Goal: Information Seeking & Learning: Learn about a topic

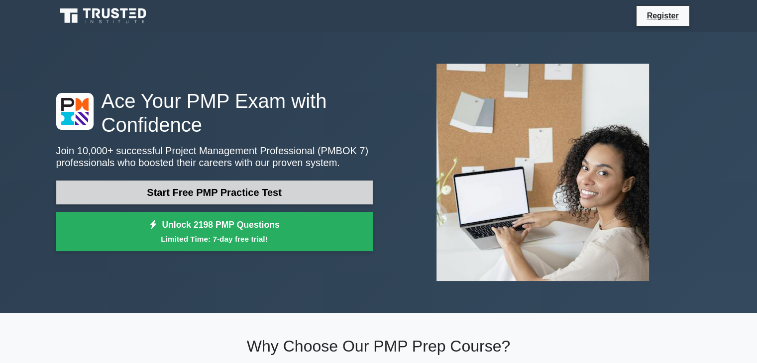
click at [232, 188] on link "Start Free PMP Practice Test" at bounding box center [214, 193] width 317 height 24
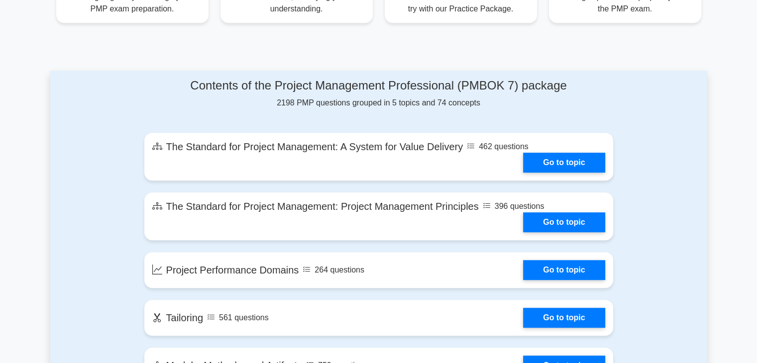
scroll to position [548, 0]
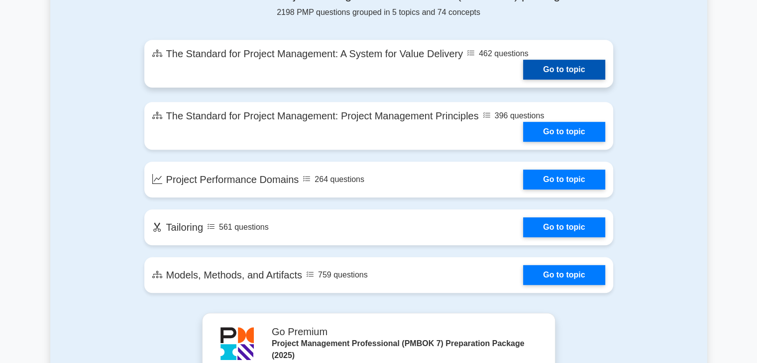
click at [557, 76] on link "Go to topic" at bounding box center [564, 70] width 82 height 20
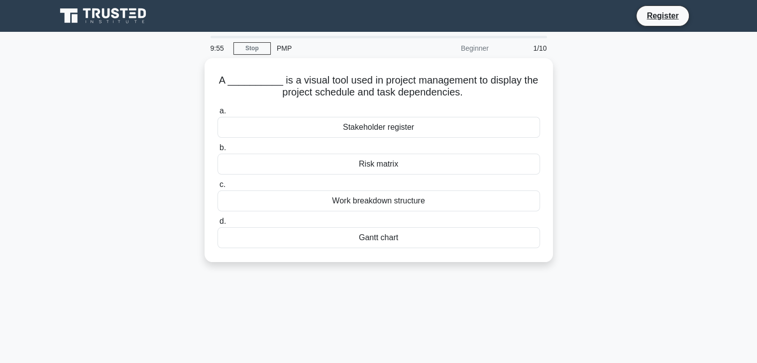
click at [543, 49] on div "1/10" at bounding box center [524, 48] width 58 height 20
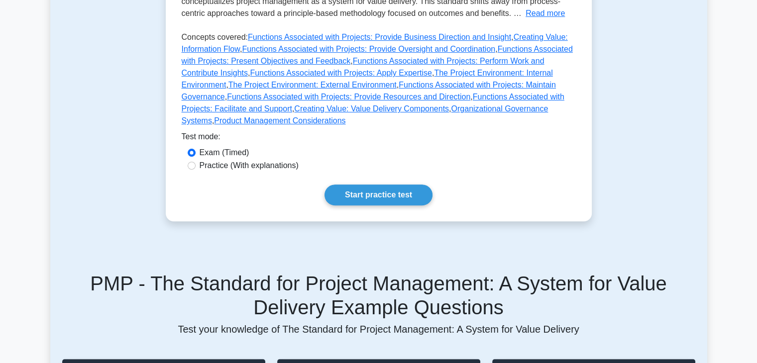
scroll to position [249, 0]
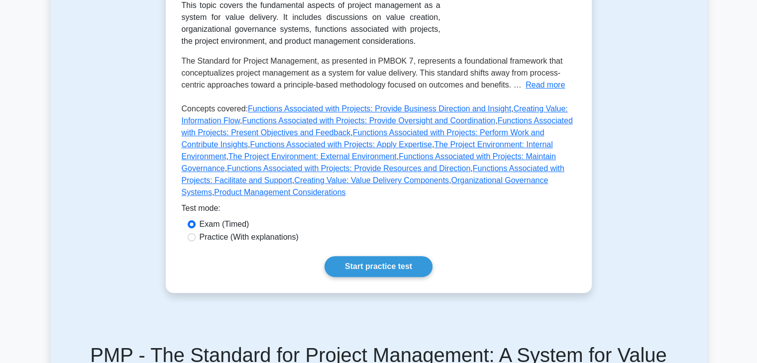
click at [275, 232] on label "Practice (With explanations)" at bounding box center [249, 238] width 99 height 12
click at [196, 233] on input "Practice (With explanations)" at bounding box center [192, 237] width 8 height 8
radio input "true"
click at [376, 256] on link "Start practice test" at bounding box center [379, 266] width 108 height 21
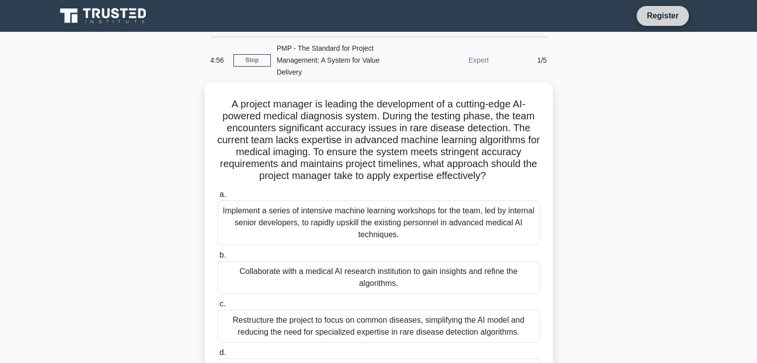
click at [662, 21] on link "Register" at bounding box center [663, 15] width 44 height 12
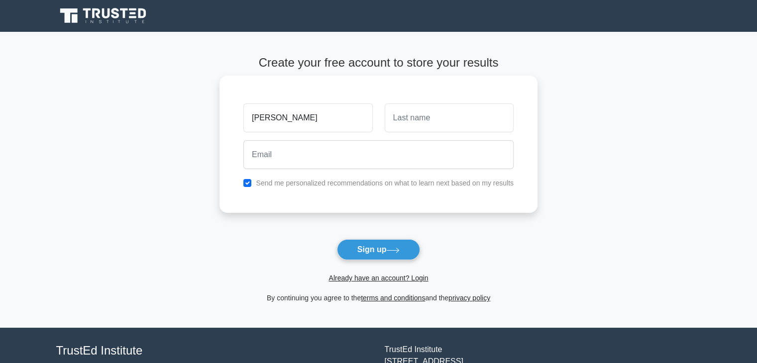
type input "lam"
type input "nguyen"
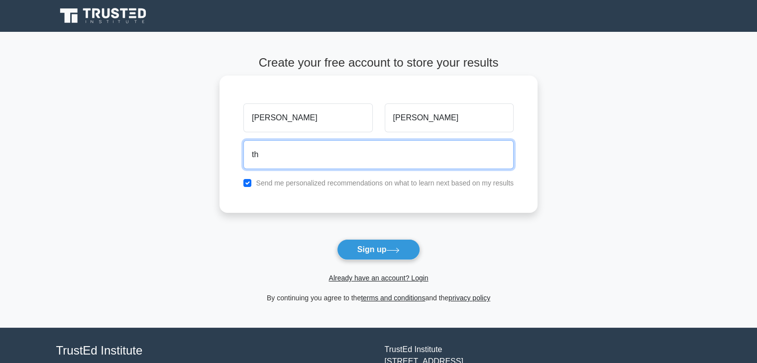
type input "thaiquynhlam@gmail.com"
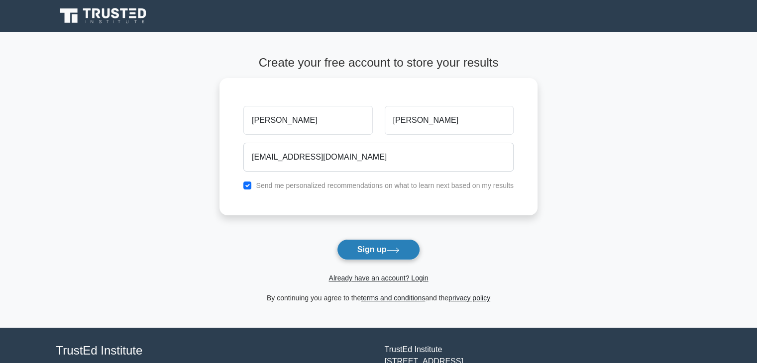
click at [368, 249] on button "Sign up" at bounding box center [379, 249] width 84 height 21
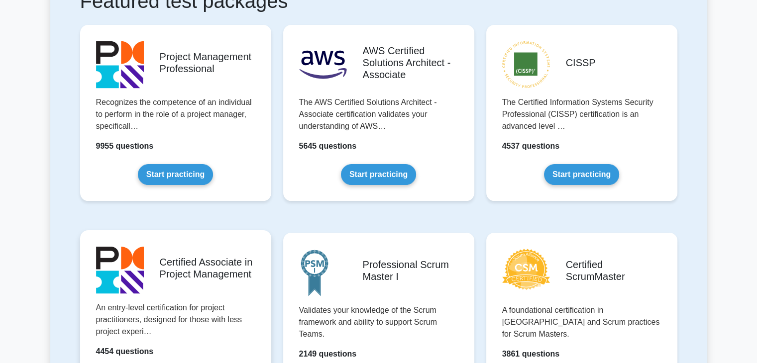
scroll to position [100, 0]
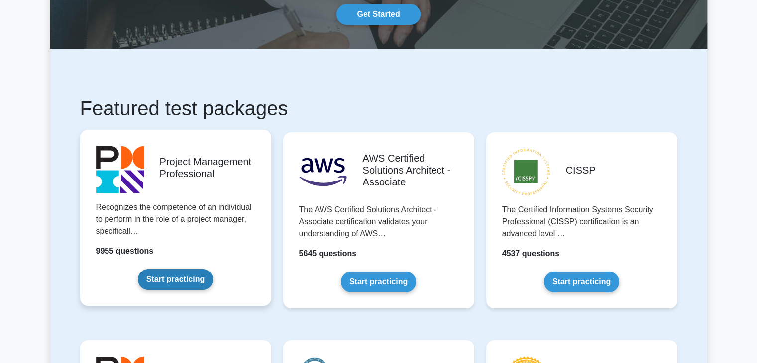
click at [180, 269] on link "Start practicing" at bounding box center [175, 279] width 75 height 21
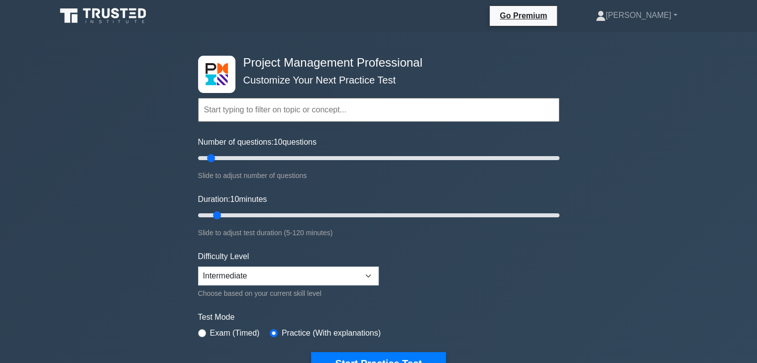
scroll to position [100, 0]
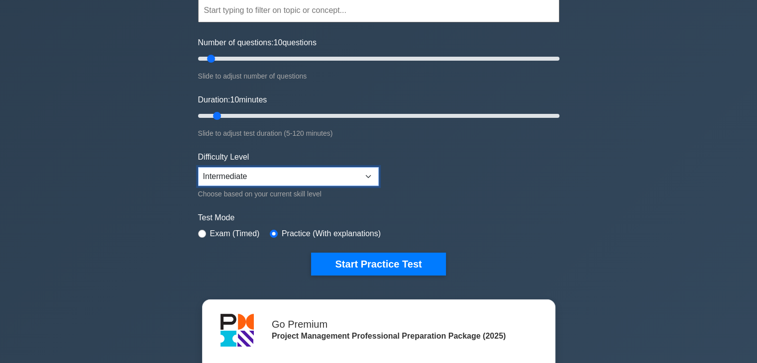
click at [314, 172] on select "Beginner Intermediate Expert" at bounding box center [288, 176] width 181 height 19
click at [487, 194] on form "Topics Scope Management Time Management Cost Management Quality Management Risk…" at bounding box center [378, 122] width 361 height 308
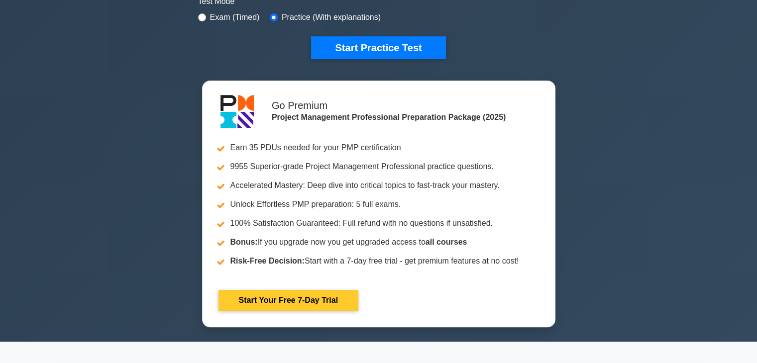
scroll to position [299, 0]
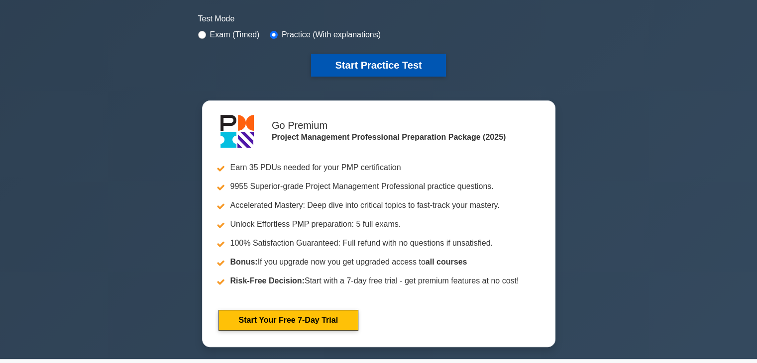
click at [390, 63] on button "Start Practice Test" at bounding box center [378, 65] width 134 height 23
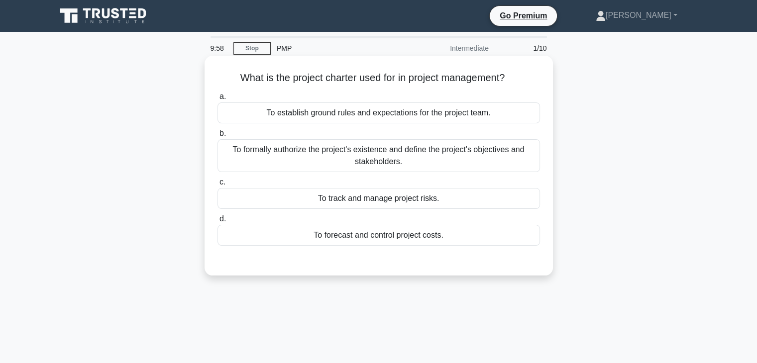
click at [305, 116] on div "To establish ground rules and expectations for the project team." at bounding box center [379, 113] width 323 height 21
click at [218, 100] on input "a. To establish ground rules and expectations for the project team." at bounding box center [218, 97] width 0 height 6
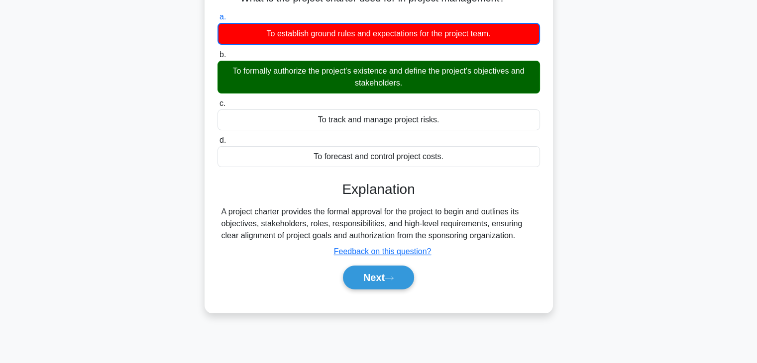
scroll to position [149, 0]
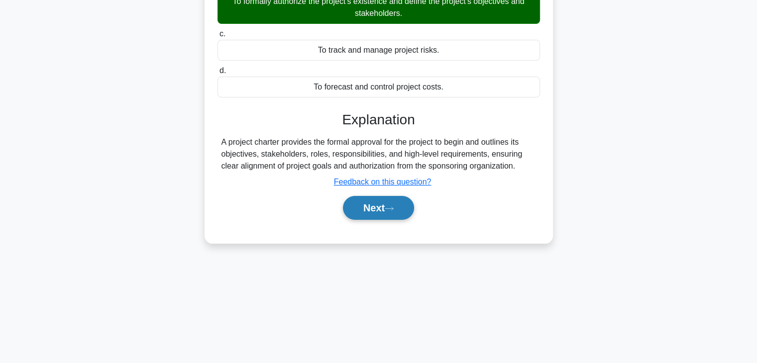
click at [382, 214] on button "Next" at bounding box center [378, 208] width 71 height 24
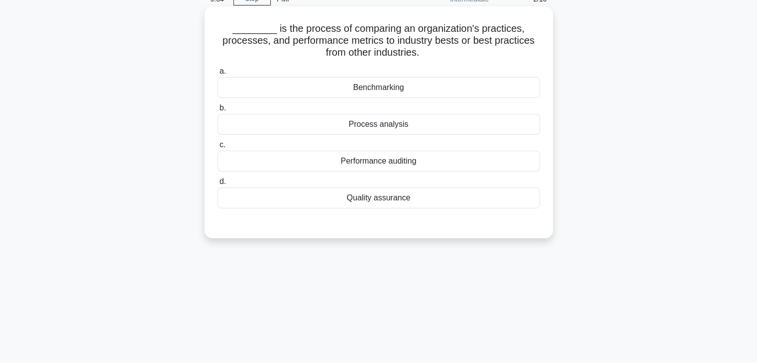
scroll to position [0, 0]
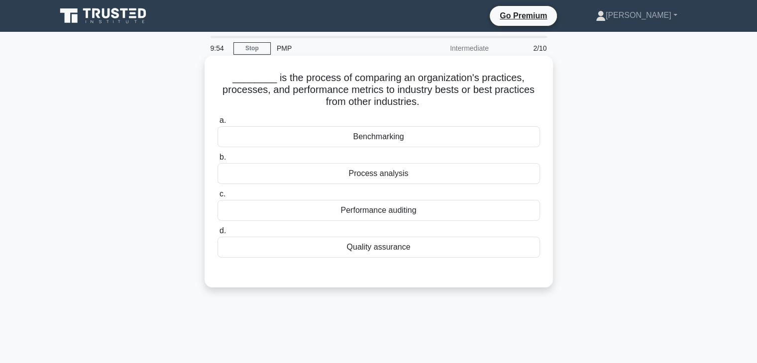
click at [399, 188] on div "a. Benchmarking b. Process analysis c. d." at bounding box center [379, 186] width 335 height 147
click at [386, 219] on div "Performance auditing" at bounding box center [379, 210] width 323 height 21
click at [218, 198] on input "c. Performance auditing" at bounding box center [218, 194] width 0 height 6
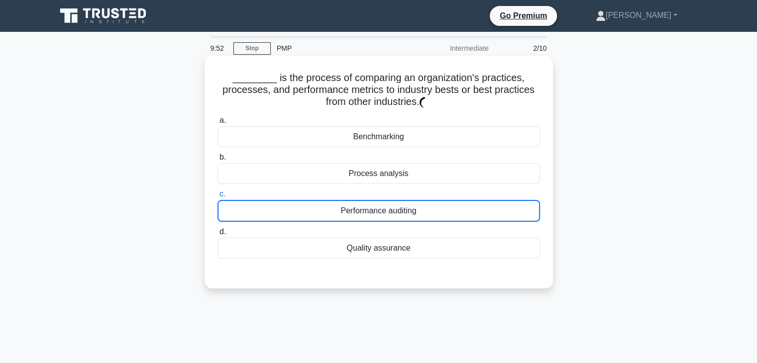
click at [388, 211] on div "Performance auditing" at bounding box center [379, 211] width 323 height 22
click at [218, 198] on input "c. Performance auditing" at bounding box center [218, 194] width 0 height 6
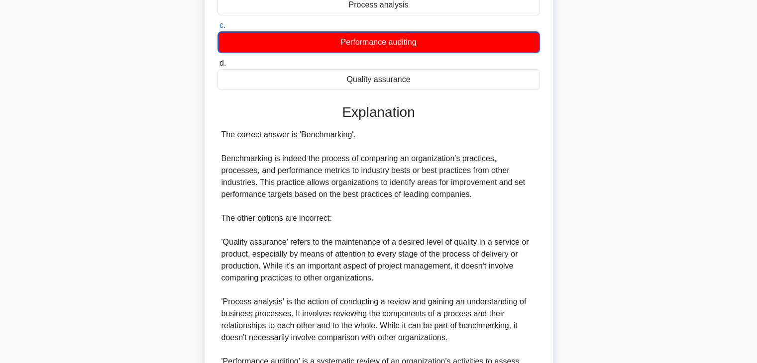
scroll to position [249, 0]
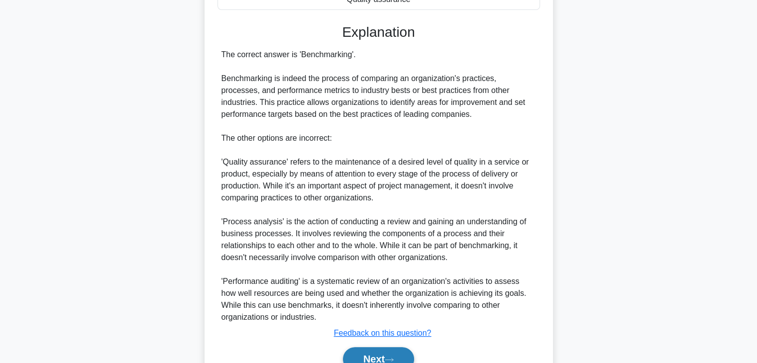
click at [376, 353] on button "Next" at bounding box center [378, 360] width 71 height 24
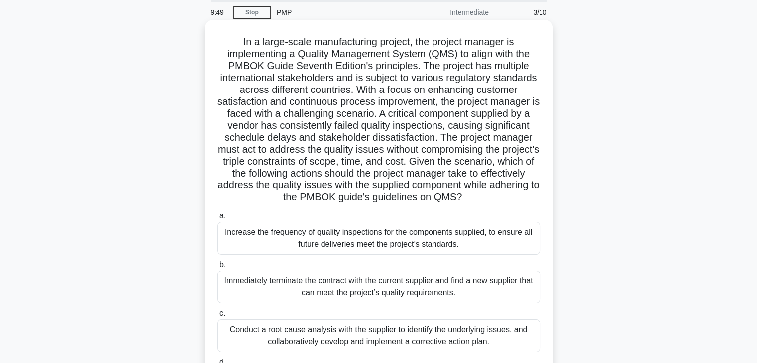
scroll to position [0, 0]
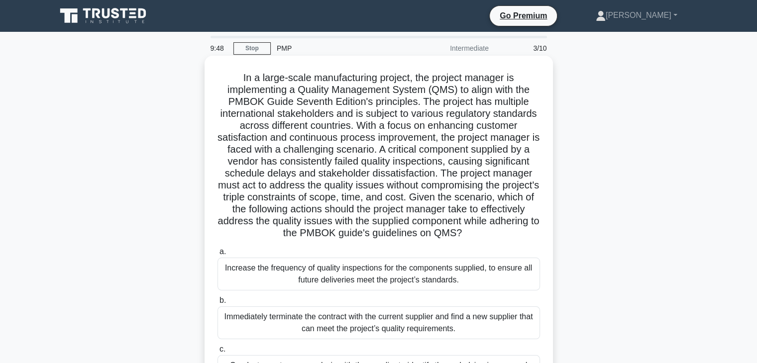
click at [354, 290] on div "Increase the frequency of quality inspections for the components supplied, to e…" at bounding box center [379, 274] width 323 height 33
click at [218, 255] on input "a. Increase the frequency of quality inspections for the components supplied, t…" at bounding box center [218, 252] width 0 height 6
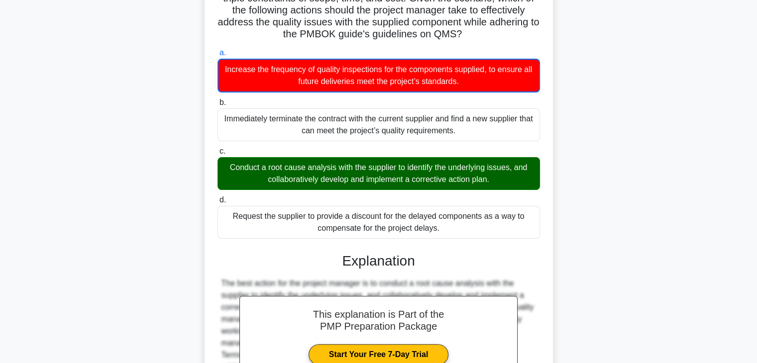
scroll to position [348, 0]
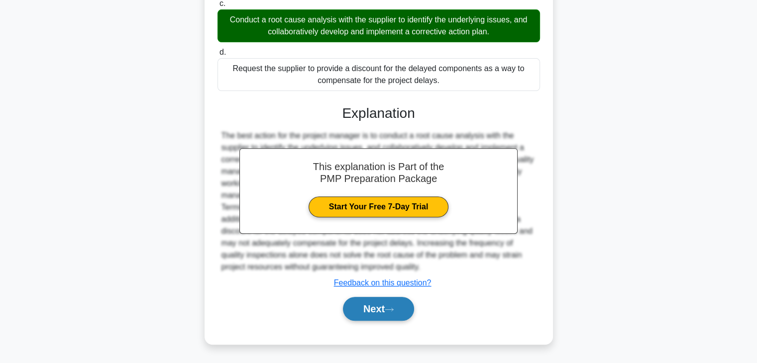
click at [376, 320] on button "Next" at bounding box center [378, 309] width 71 height 24
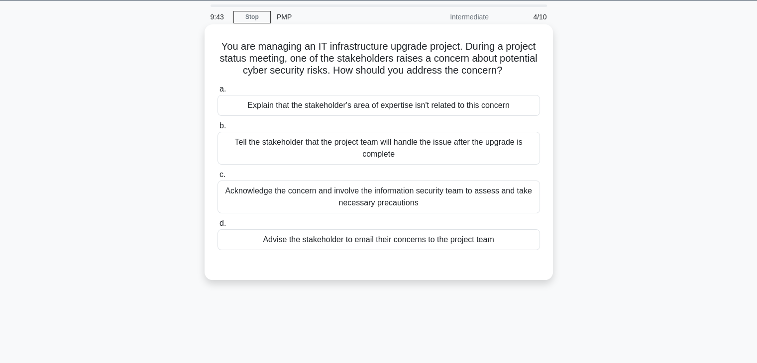
scroll to position [0, 0]
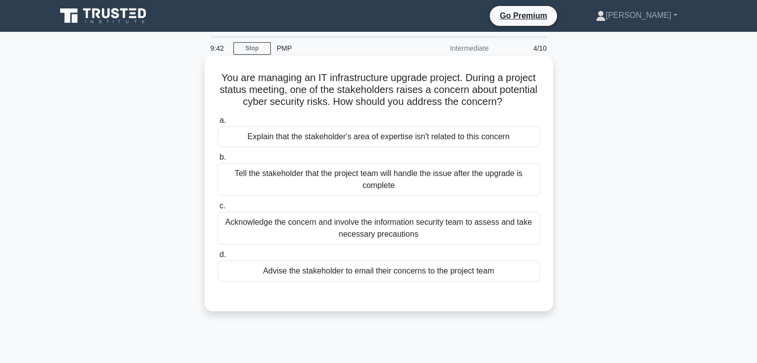
click at [408, 219] on div "Acknowledge the concern and involve the information security team to assess and…" at bounding box center [379, 228] width 323 height 33
click at [218, 210] on input "c. Acknowledge the concern and involve the information security team to assess …" at bounding box center [218, 206] width 0 height 6
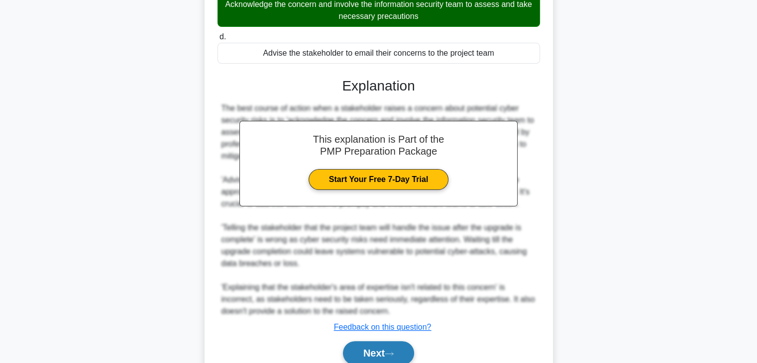
scroll to position [262, 0]
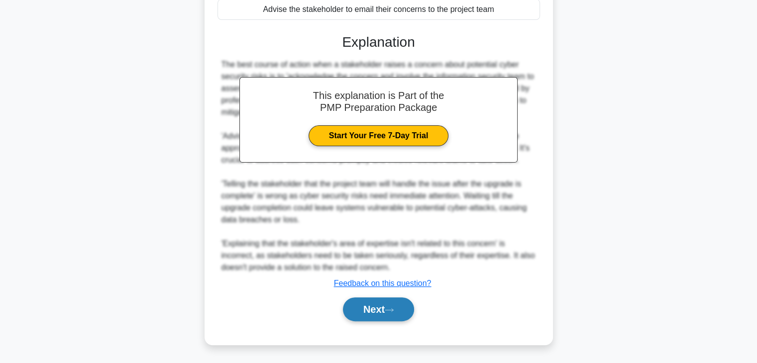
click at [378, 319] on button "Next" at bounding box center [378, 310] width 71 height 24
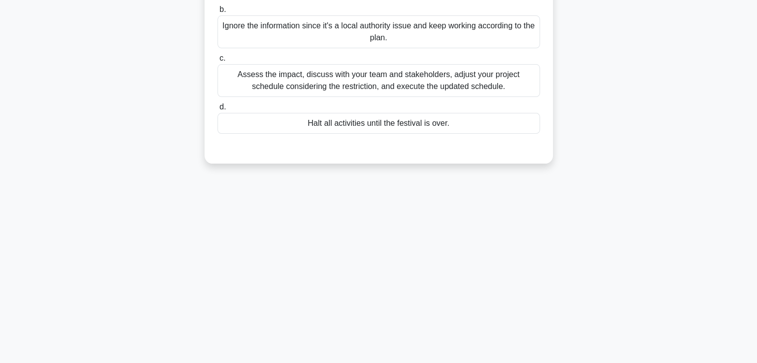
scroll to position [25, 0]
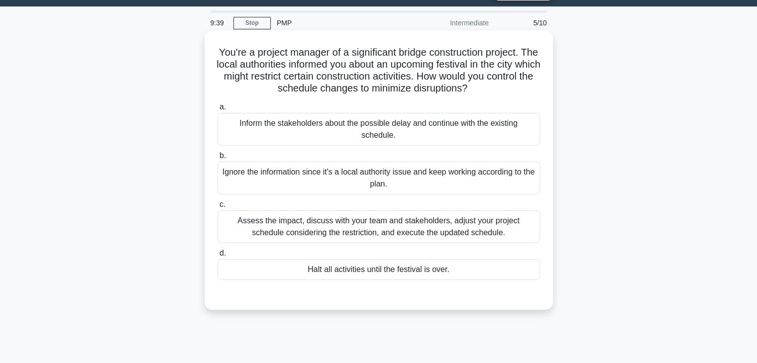
click at [364, 192] on div "Ignore the information since it's a local authority issue and keep working acco…" at bounding box center [379, 178] width 323 height 33
click at [218, 159] on input "b. Ignore the information since it's a local authority issue and keep working a…" at bounding box center [218, 156] width 0 height 6
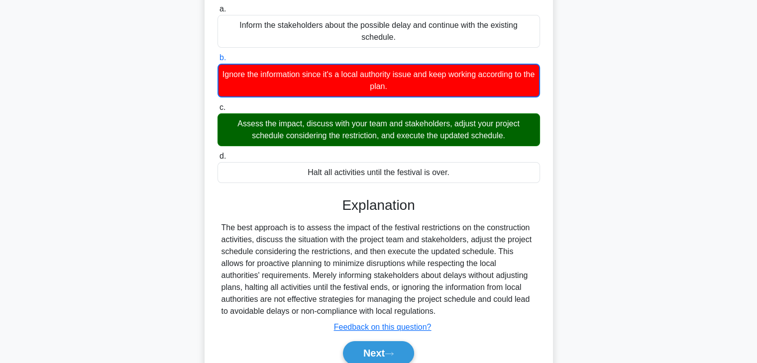
scroll to position [175, 0]
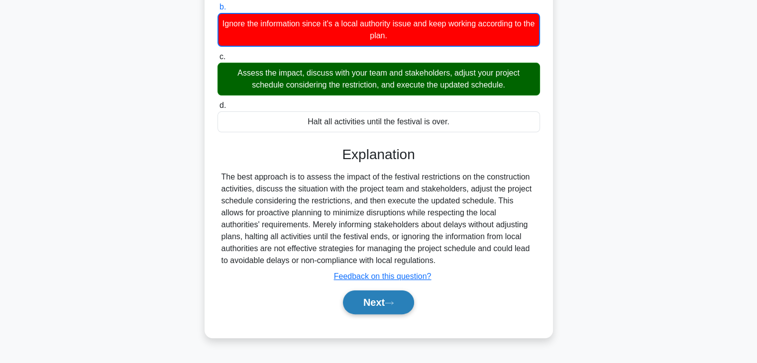
click at [362, 300] on button "Next" at bounding box center [378, 303] width 71 height 24
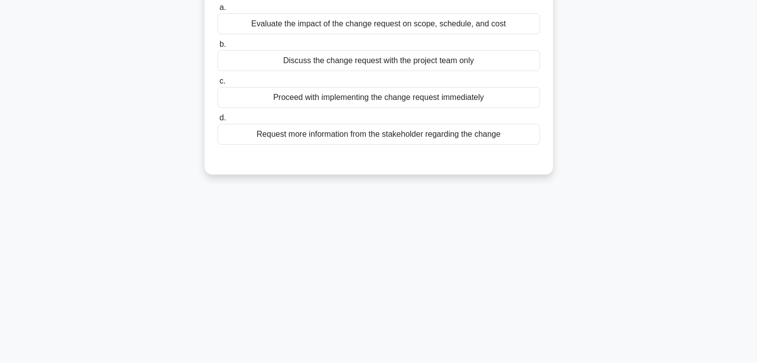
click at [394, 131] on div "Request more information from the stakeholder regarding the change" at bounding box center [379, 134] width 323 height 21
click at [218, 121] on input "d. Request more information from the stakeholder regarding the change" at bounding box center [218, 118] width 0 height 6
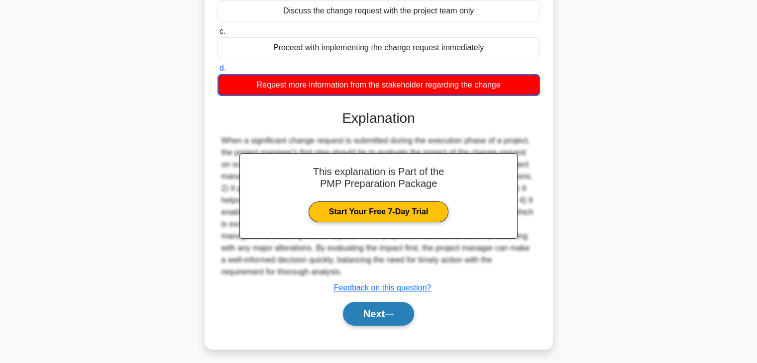
click at [367, 307] on button "Next" at bounding box center [378, 314] width 71 height 24
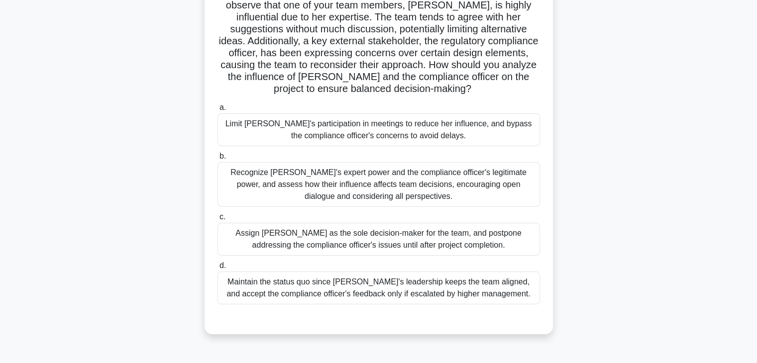
scroll to position [125, 0]
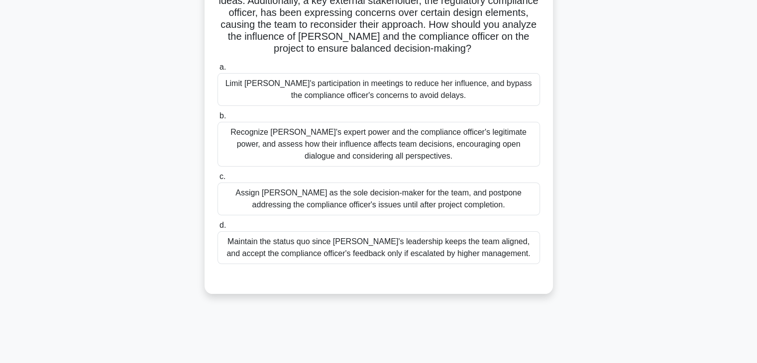
click at [371, 156] on div "Recognize Jane's expert power and the compliance officer's legitimate power, an…" at bounding box center [379, 144] width 323 height 45
click at [218, 119] on input "b. Recognize Jane's expert power and the compliance officer's legitimate power,…" at bounding box center [218, 116] width 0 height 6
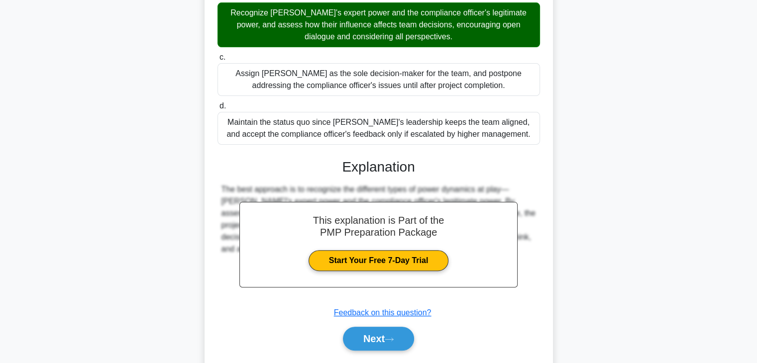
scroll to position [274, 0]
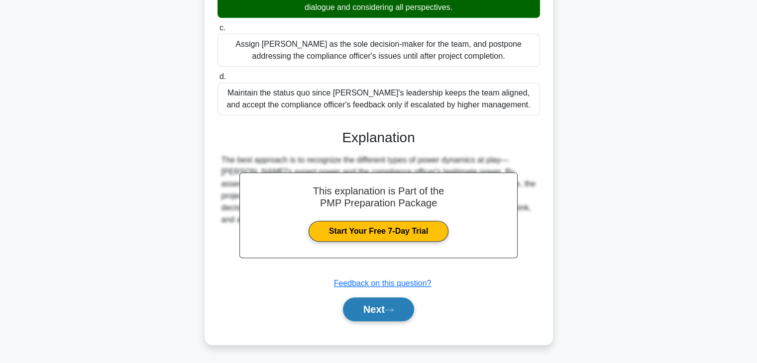
click at [379, 314] on button "Next" at bounding box center [378, 310] width 71 height 24
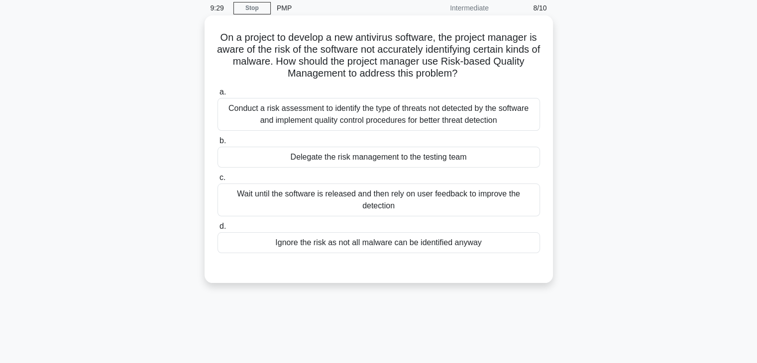
scroll to position [0, 0]
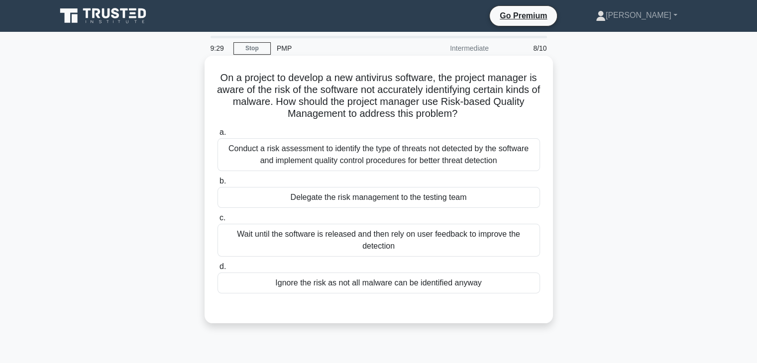
click at [358, 162] on div "Conduct a risk assessment to identify the type of threats not detected by the s…" at bounding box center [379, 154] width 323 height 33
click at [218, 136] on input "a. Conduct a risk assessment to identify the type of threats not detected by th…" at bounding box center [218, 132] width 0 height 6
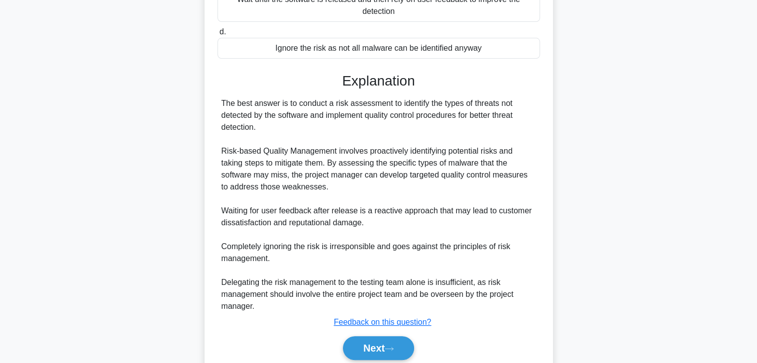
scroll to position [274, 0]
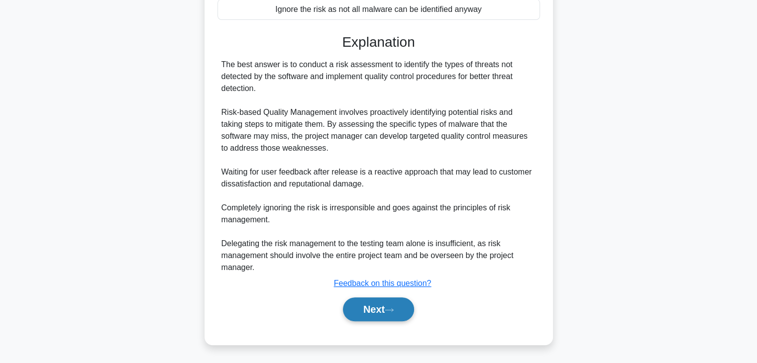
click at [376, 317] on button "Next" at bounding box center [378, 310] width 71 height 24
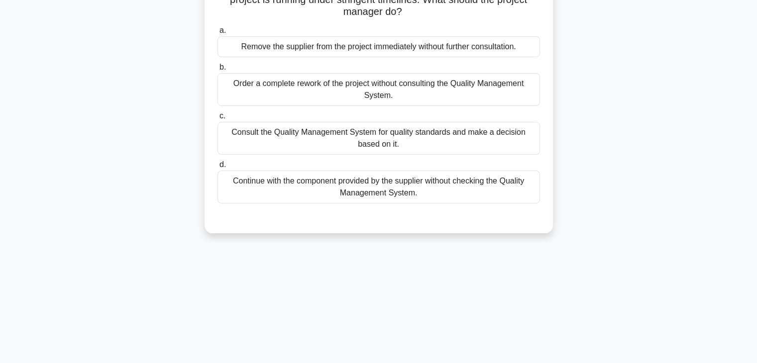
scroll to position [25, 0]
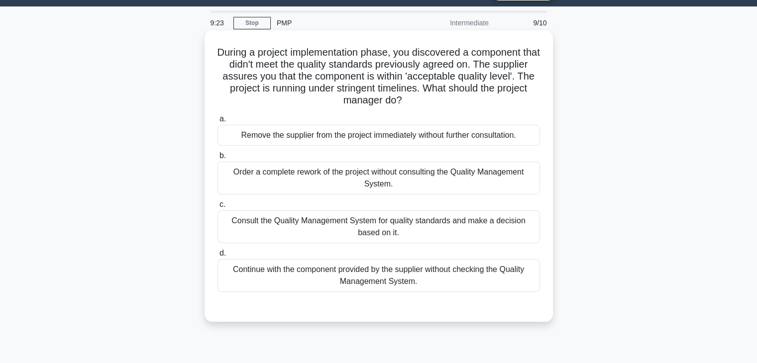
click at [377, 275] on div "Continue with the component provided by the supplier without checking the Quali…" at bounding box center [379, 275] width 323 height 33
click at [218, 257] on input "d. Continue with the component provided by the supplier without checking the Qu…" at bounding box center [218, 253] width 0 height 6
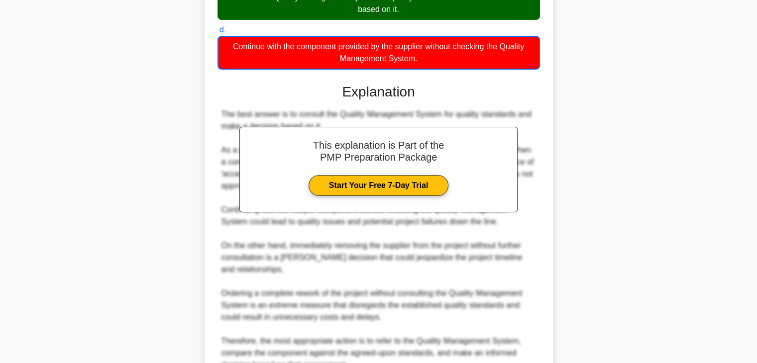
scroll to position [347, 0]
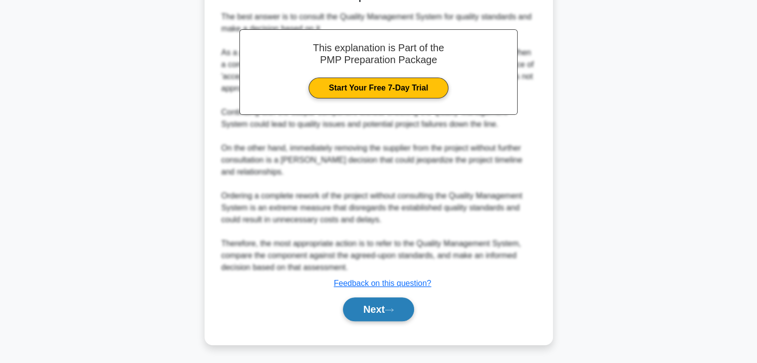
click at [373, 307] on button "Next" at bounding box center [378, 310] width 71 height 24
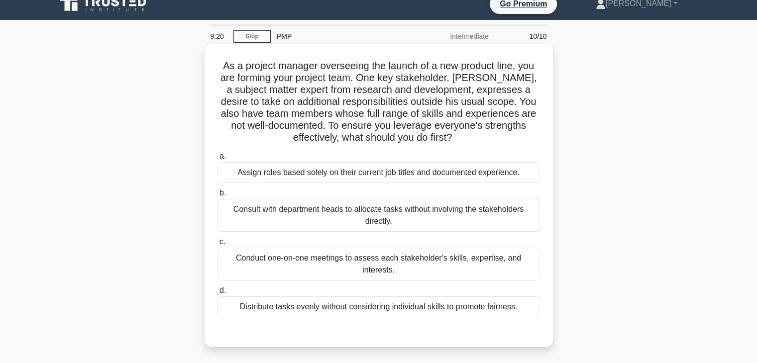
scroll to position [0, 0]
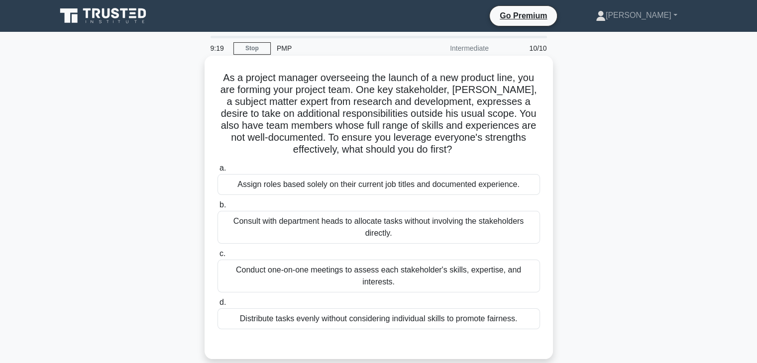
click at [362, 225] on div "Consult with department heads to allocate tasks without involving the stakehold…" at bounding box center [379, 227] width 323 height 33
click at [218, 209] on input "b. Consult with department heads to allocate tasks without involving the stakeh…" at bounding box center [218, 205] width 0 height 6
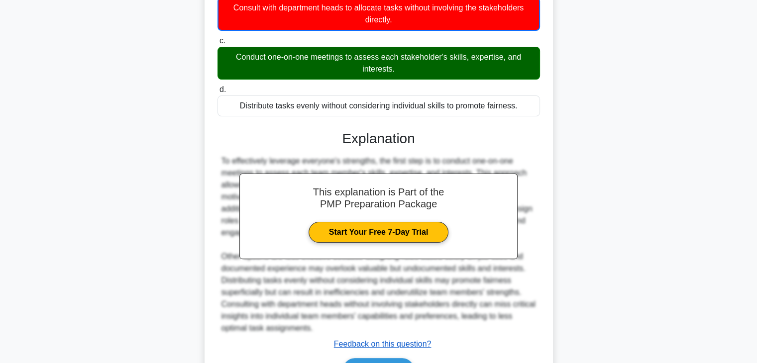
scroll to position [275, 0]
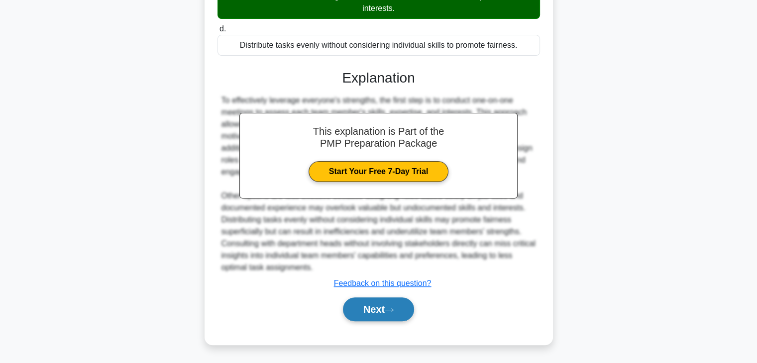
click at [370, 311] on button "Next" at bounding box center [378, 310] width 71 height 24
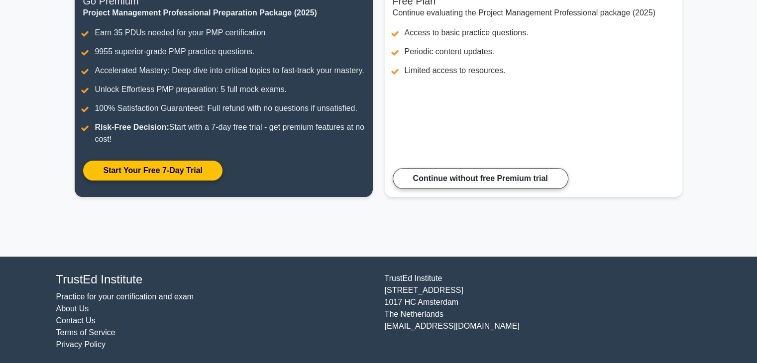
scroll to position [100, 0]
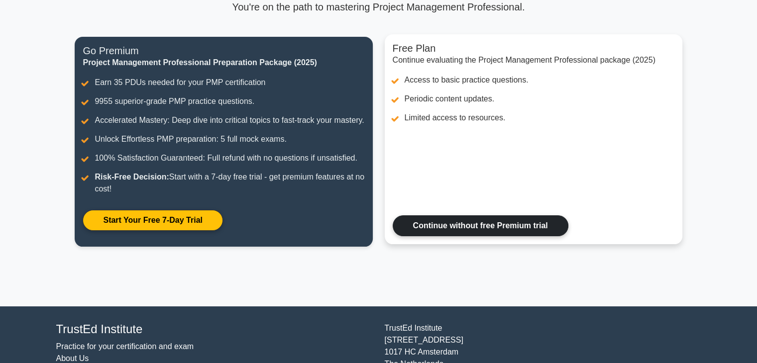
click at [496, 235] on link "Continue without free Premium trial" at bounding box center [481, 226] width 176 height 21
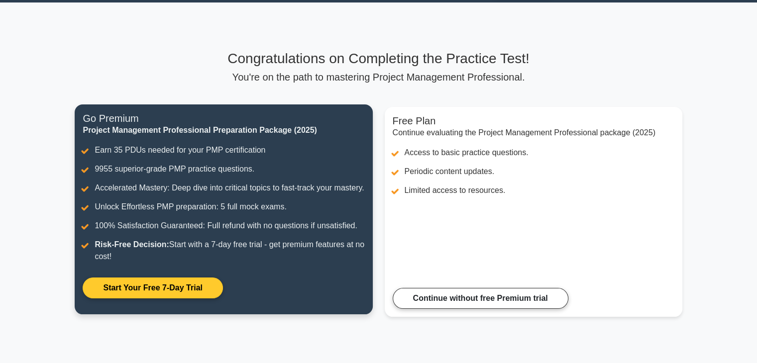
scroll to position [0, 0]
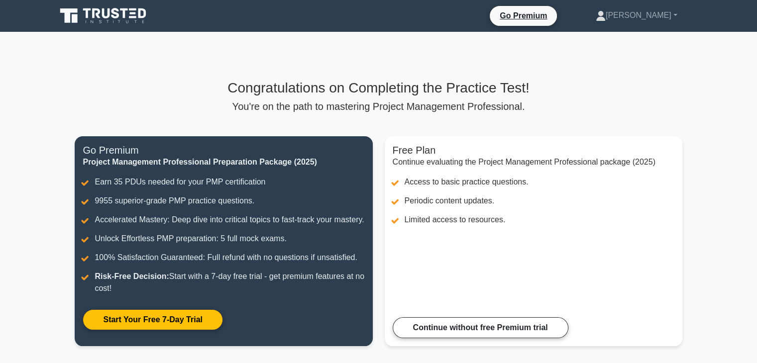
click at [124, 15] on icon at bounding box center [124, 13] width 8 height 10
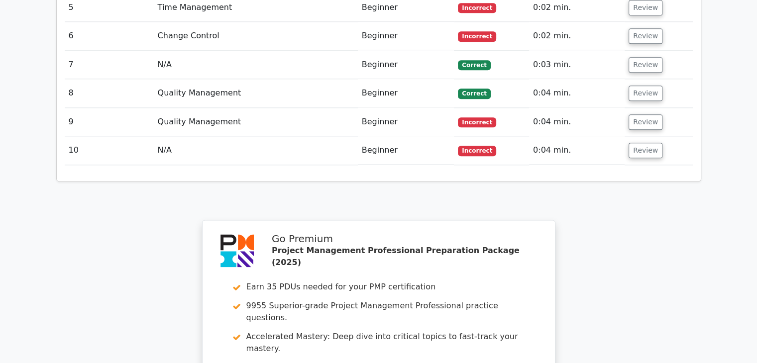
scroll to position [1488, 0]
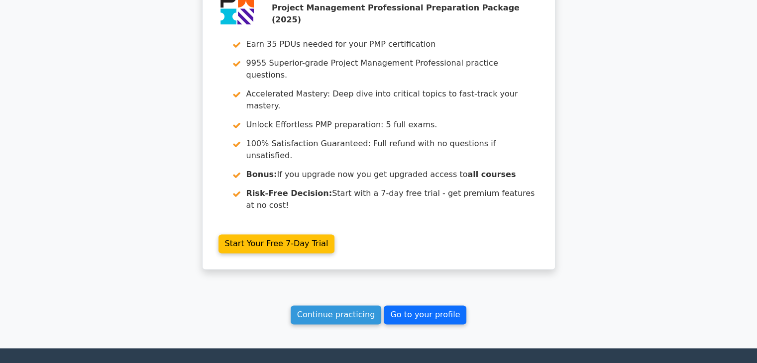
click at [420, 306] on link "Go to your profile" at bounding box center [425, 315] width 83 height 19
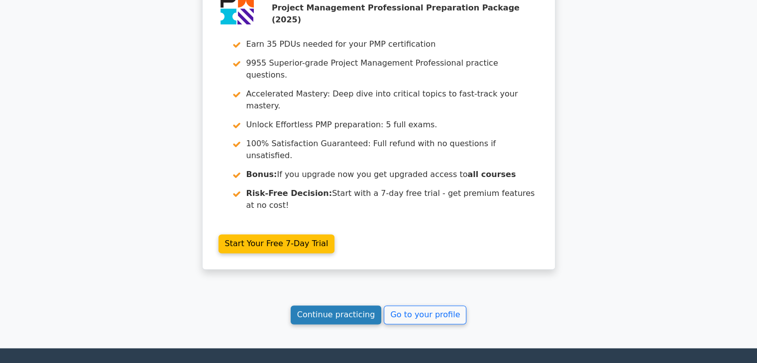
click at [321, 306] on link "Continue practicing" at bounding box center [336, 315] width 91 height 19
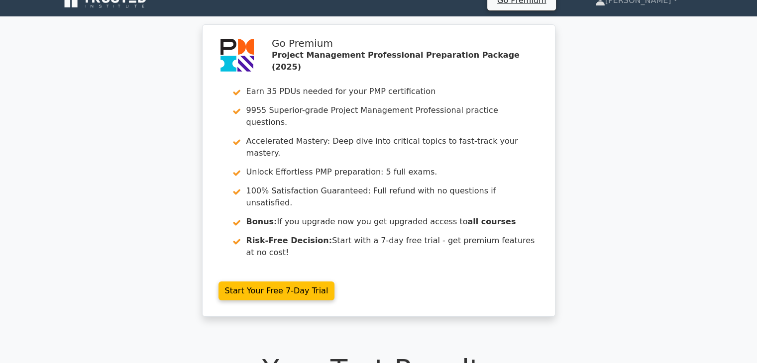
scroll to position [0, 0]
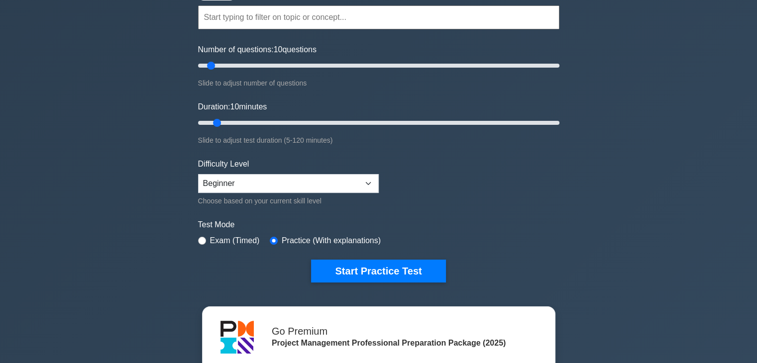
scroll to position [149, 0]
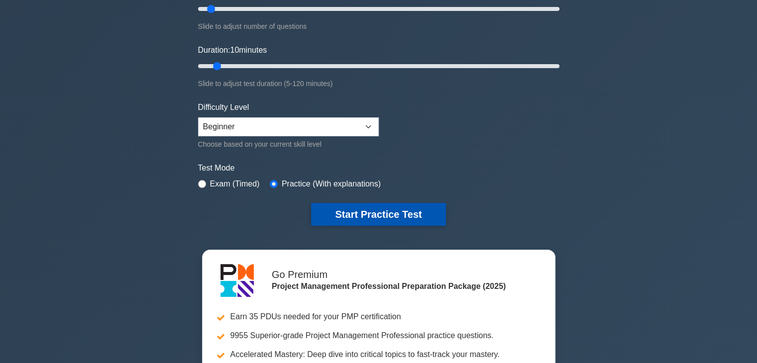
click at [381, 212] on button "Start Practice Test" at bounding box center [378, 214] width 134 height 23
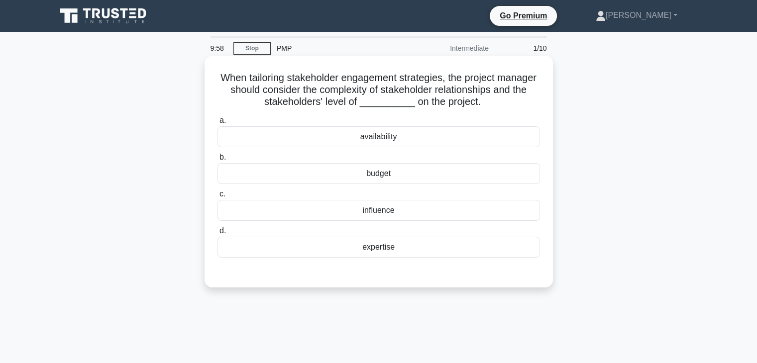
click at [411, 141] on div "availability" at bounding box center [379, 136] width 323 height 21
click at [218, 124] on input "a. availability" at bounding box center [218, 120] width 0 height 6
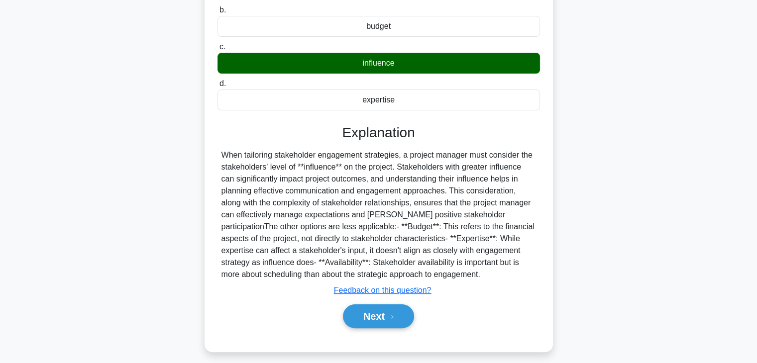
scroll to position [175, 0]
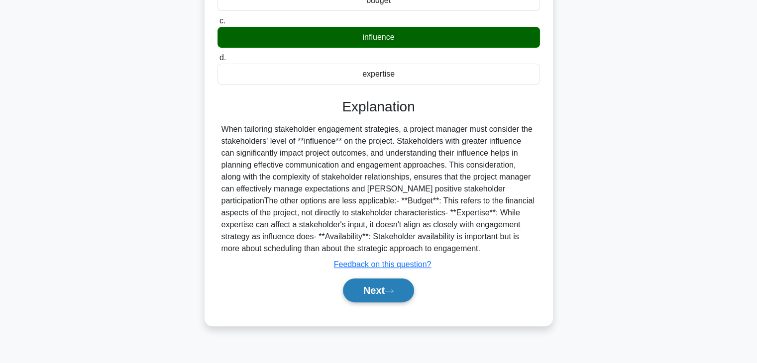
click at [383, 289] on button "Next" at bounding box center [378, 291] width 71 height 24
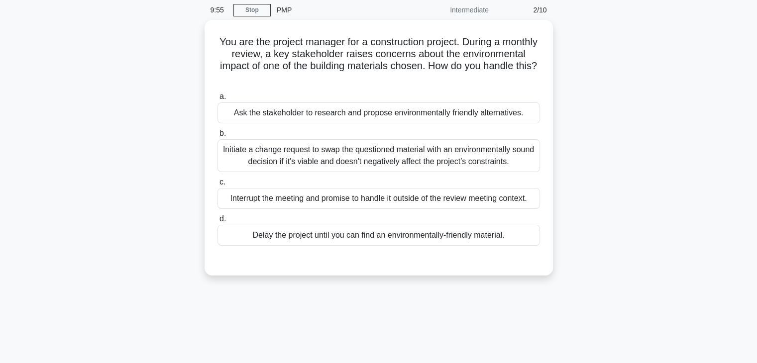
scroll to position [0, 0]
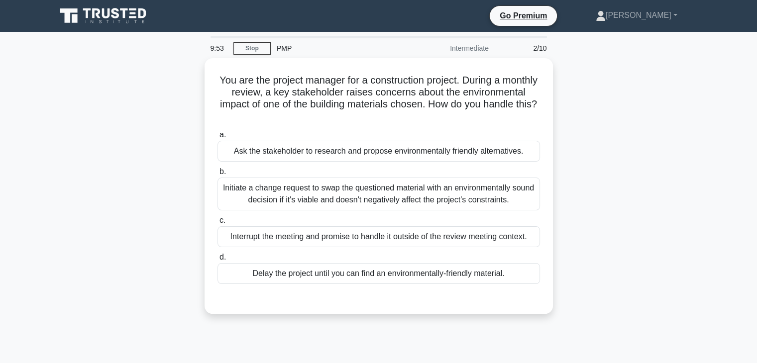
click at [480, 54] on div "Intermediate" at bounding box center [451, 48] width 87 height 20
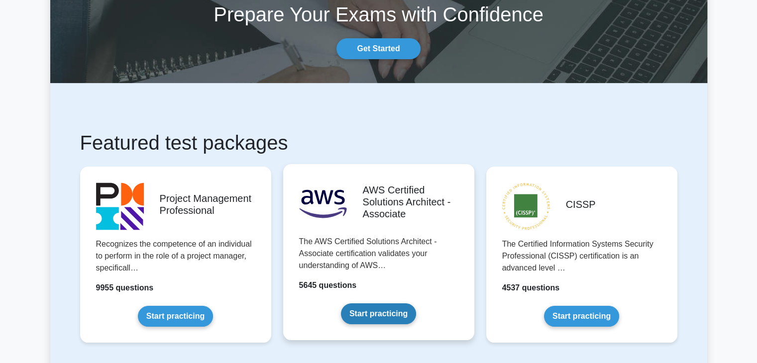
scroll to position [149, 0]
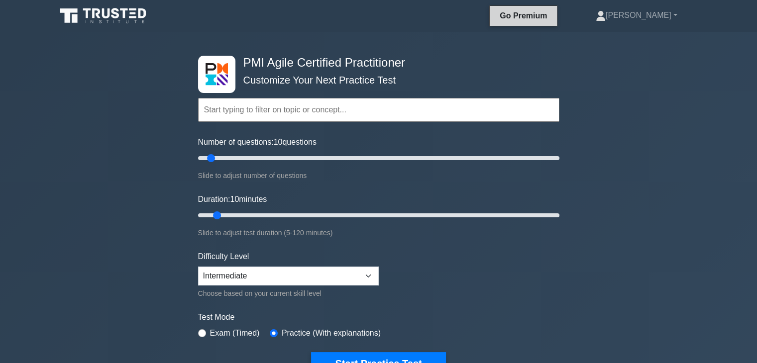
click at [553, 10] on link "Go Premium" at bounding box center [523, 15] width 59 height 12
